Goal: Transaction & Acquisition: Obtain resource

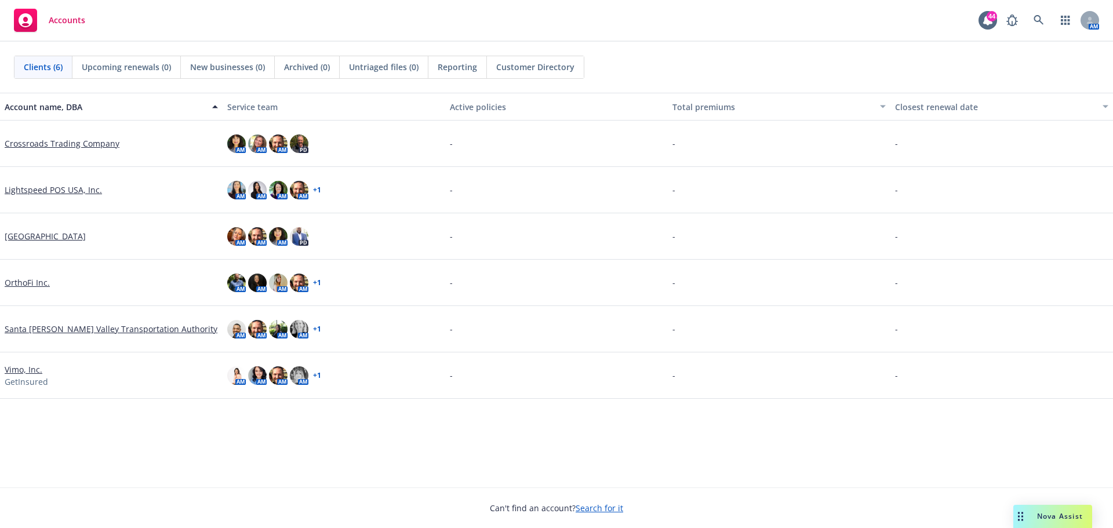
click at [24, 369] on link "Vimo, Inc." at bounding box center [24, 369] width 38 height 12
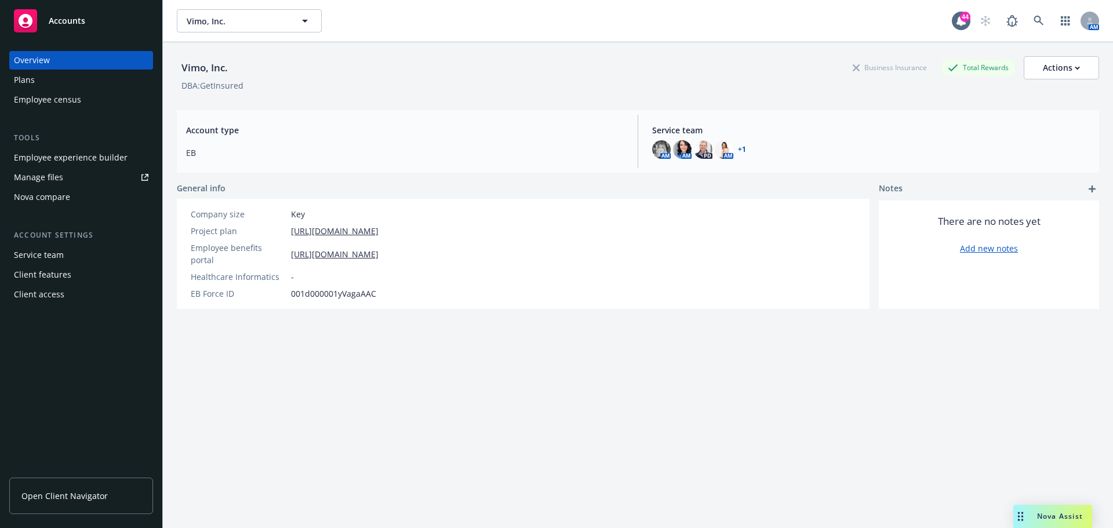
click at [39, 178] on div "Manage files" at bounding box center [38, 177] width 49 height 19
click at [73, 501] on span "Open Client Navigator" at bounding box center [64, 496] width 86 height 12
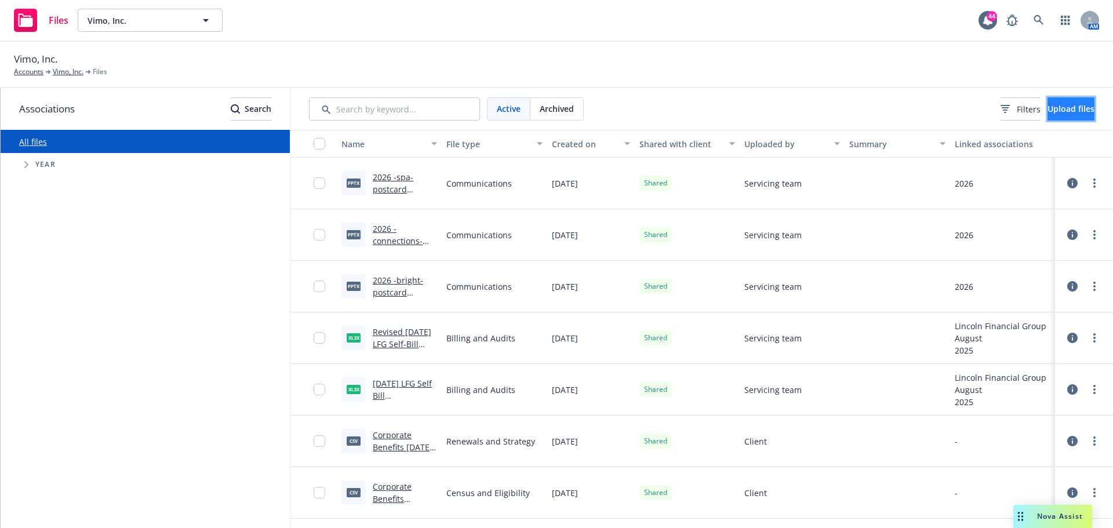
click at [1062, 107] on span "Upload files" at bounding box center [1070, 108] width 47 height 11
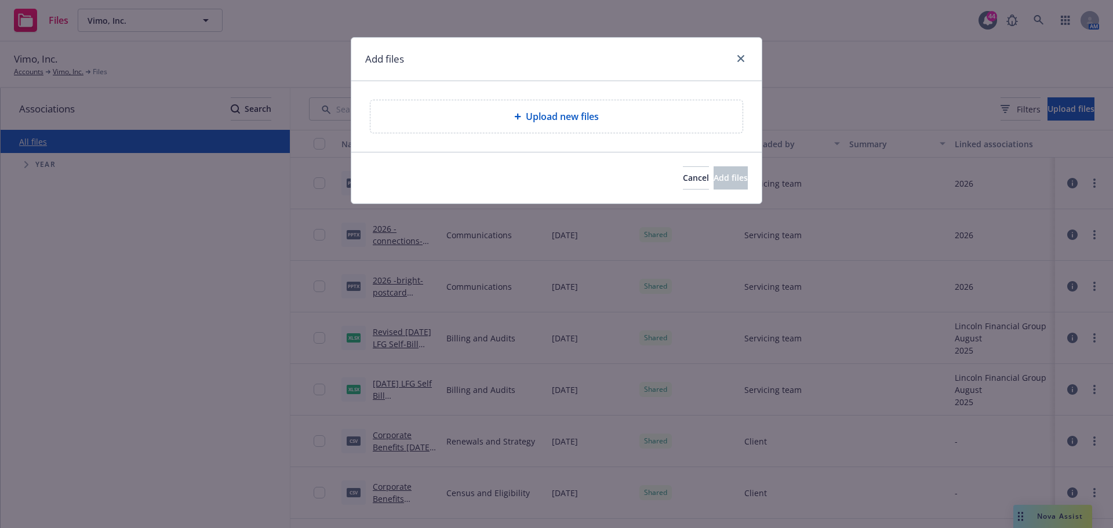
click at [545, 117] on span "Upload new files" at bounding box center [562, 117] width 73 height 14
click at [741, 57] on icon "close" at bounding box center [740, 58] width 7 height 7
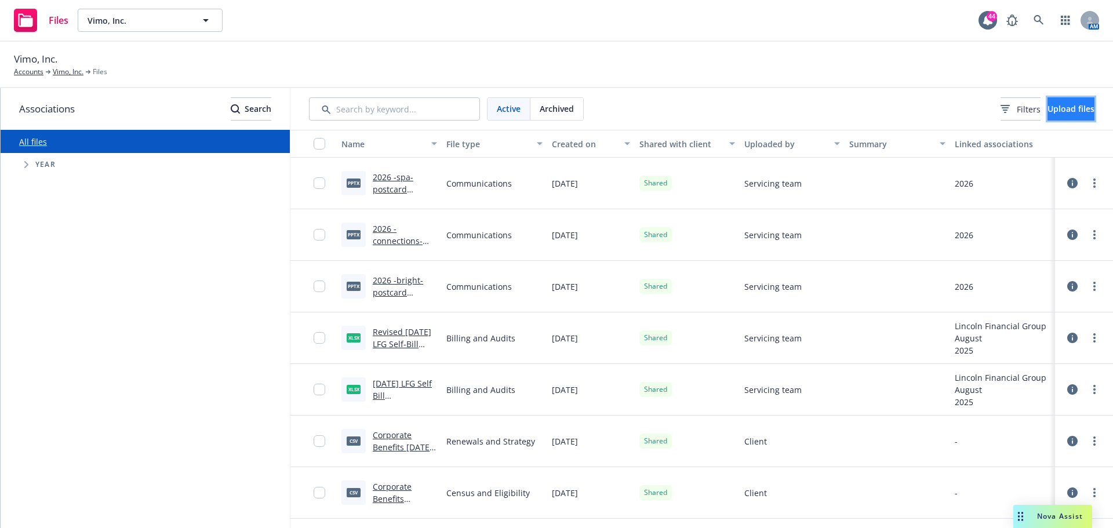
click at [1053, 108] on span "Upload files" at bounding box center [1070, 108] width 47 height 11
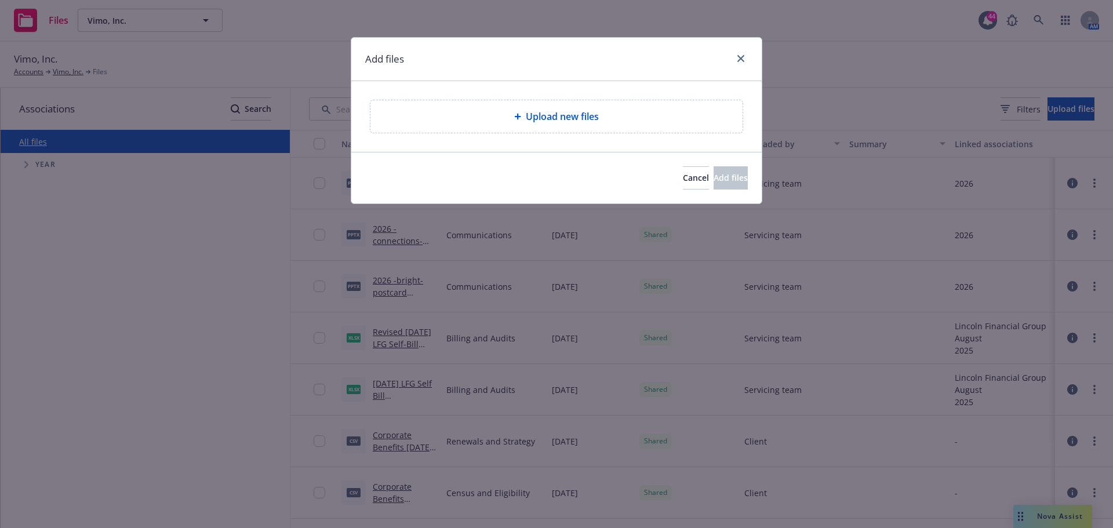
click at [571, 114] on span "Upload new files" at bounding box center [562, 117] width 73 height 14
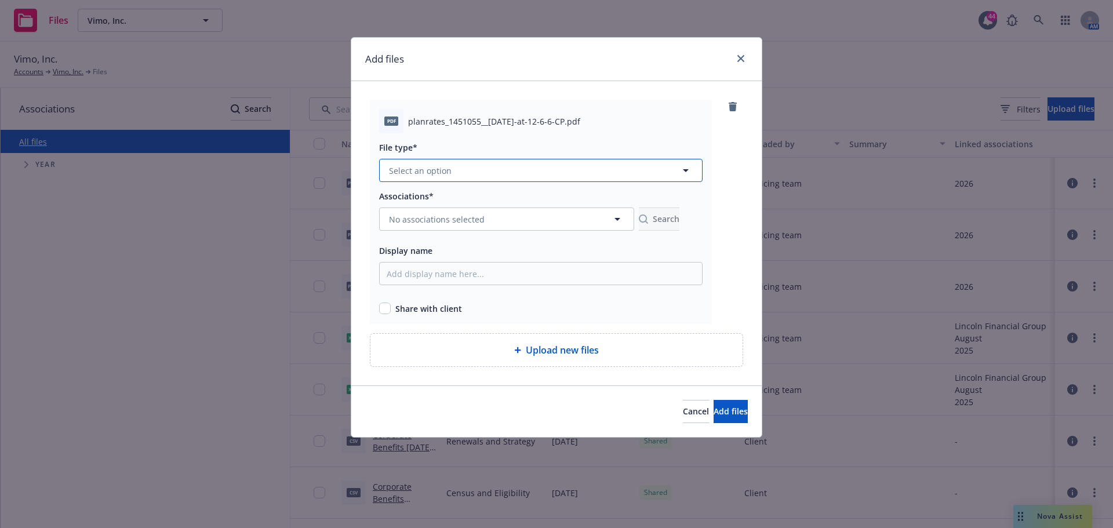
click at [464, 173] on button "Select an option" at bounding box center [540, 170] width 323 height 23
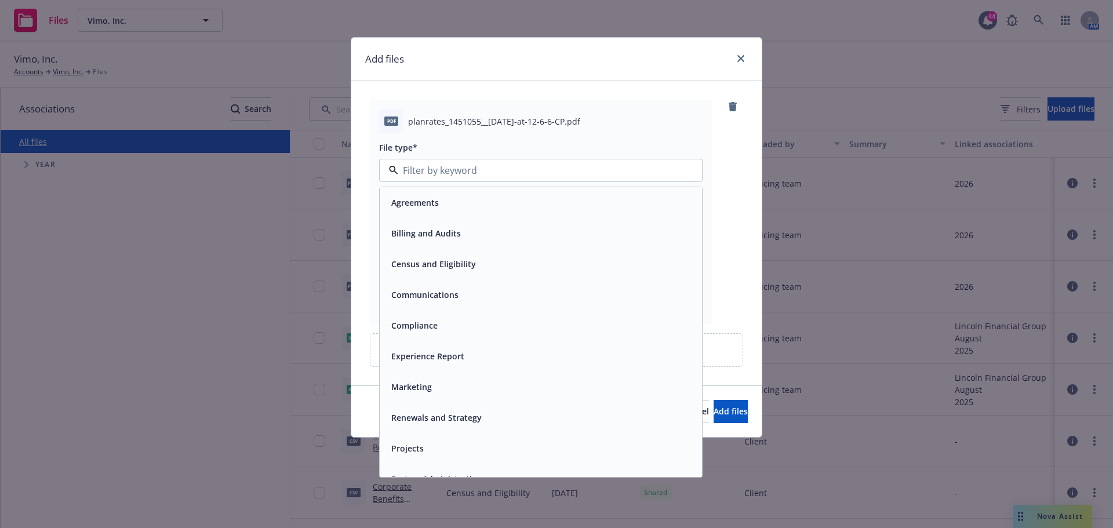
click at [452, 356] on span "Experience Report" at bounding box center [427, 356] width 73 height 12
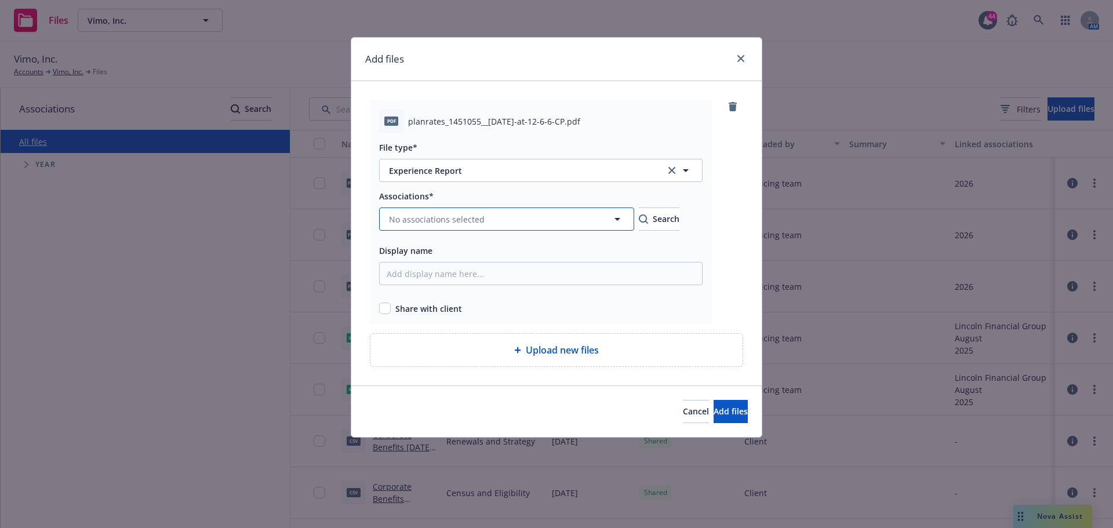
click at [545, 221] on button "No associations selected" at bounding box center [506, 219] width 255 height 23
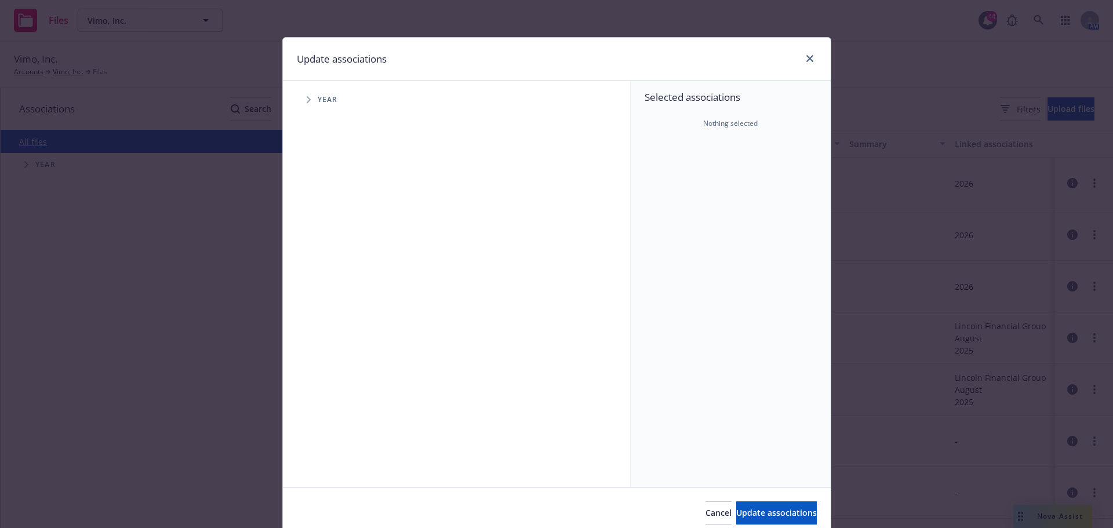
click at [307, 101] on icon "Tree Example" at bounding box center [309, 99] width 4 height 7
click at [332, 259] on input "Tree Example" at bounding box center [338, 259] width 12 height 12
checkbox input "true"
click at [318, 253] on span "Tree Example" at bounding box center [323, 258] width 19 height 19
click at [317, 255] on span "Tree Example" at bounding box center [323, 258] width 19 height 19
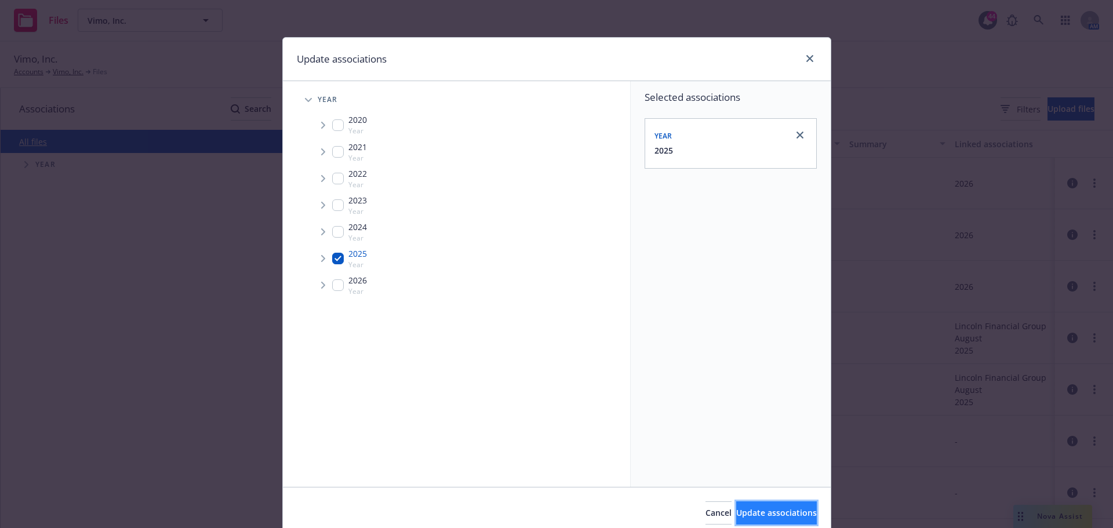
click at [736, 512] on span "Update associations" at bounding box center [776, 512] width 81 height 11
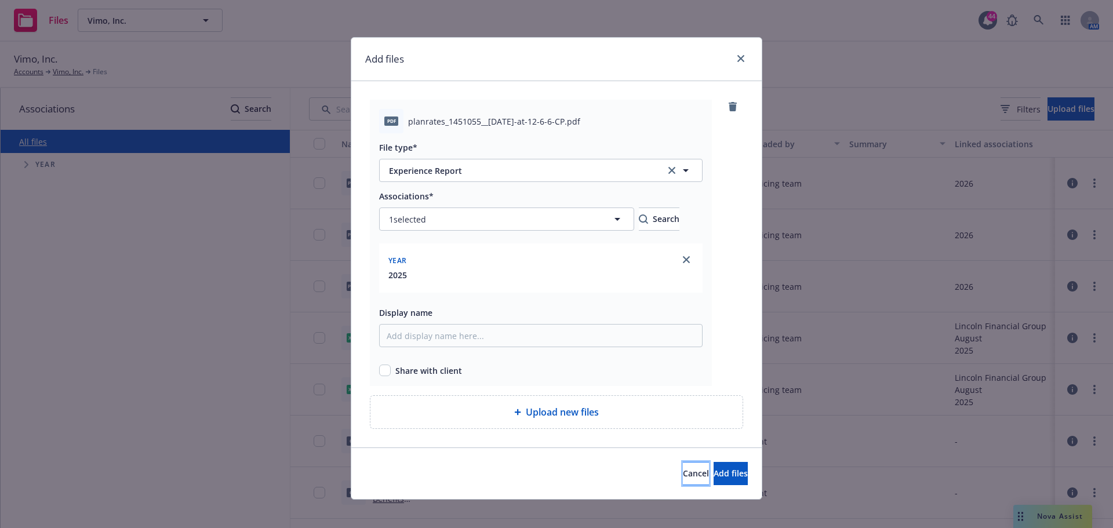
click at [683, 469] on button "Cancel" at bounding box center [696, 473] width 26 height 23
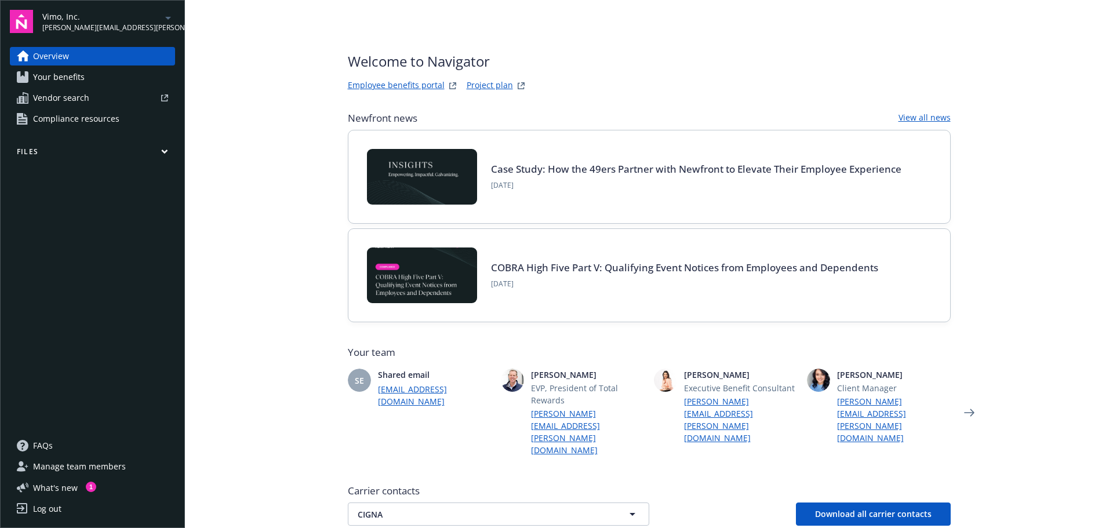
click at [161, 150] on icon "button" at bounding box center [164, 151] width 7 height 5
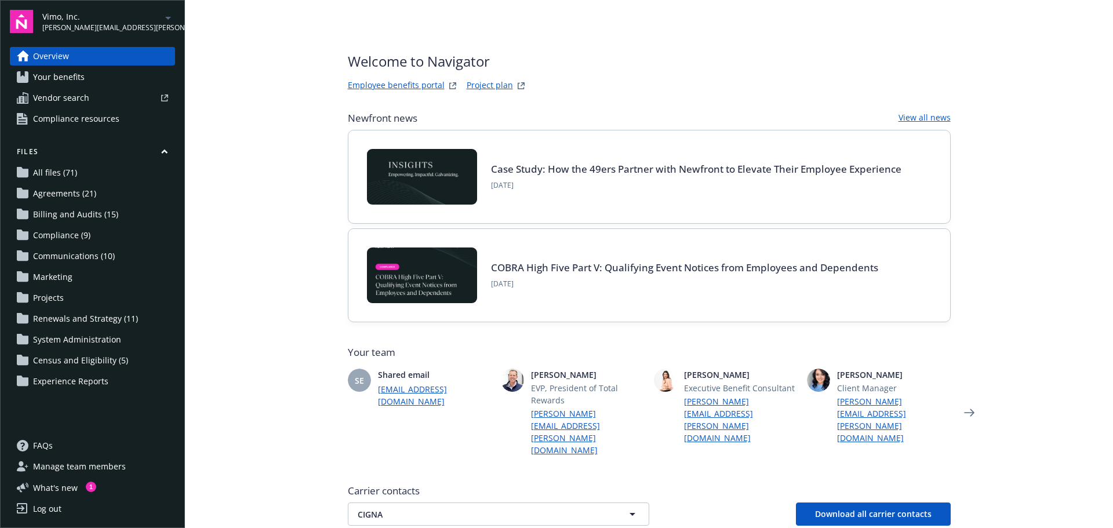
click at [79, 386] on span "Experience Reports" at bounding box center [70, 381] width 75 height 19
